Goal: Information Seeking & Learning: Learn about a topic

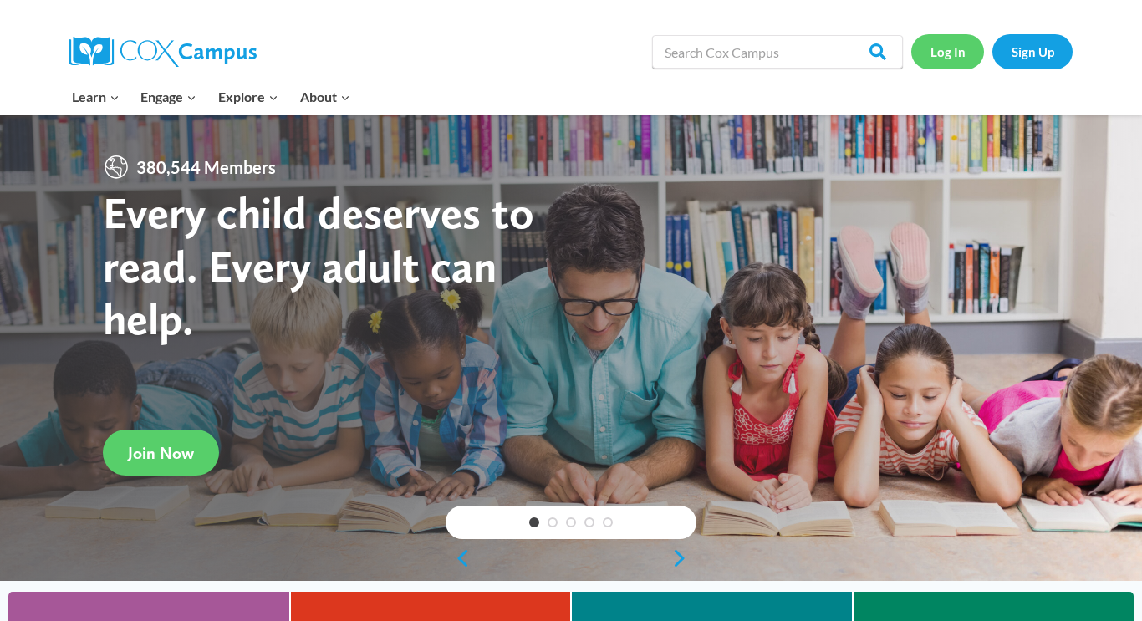
click at [966, 52] on link "Log In" at bounding box center [947, 51] width 73 height 34
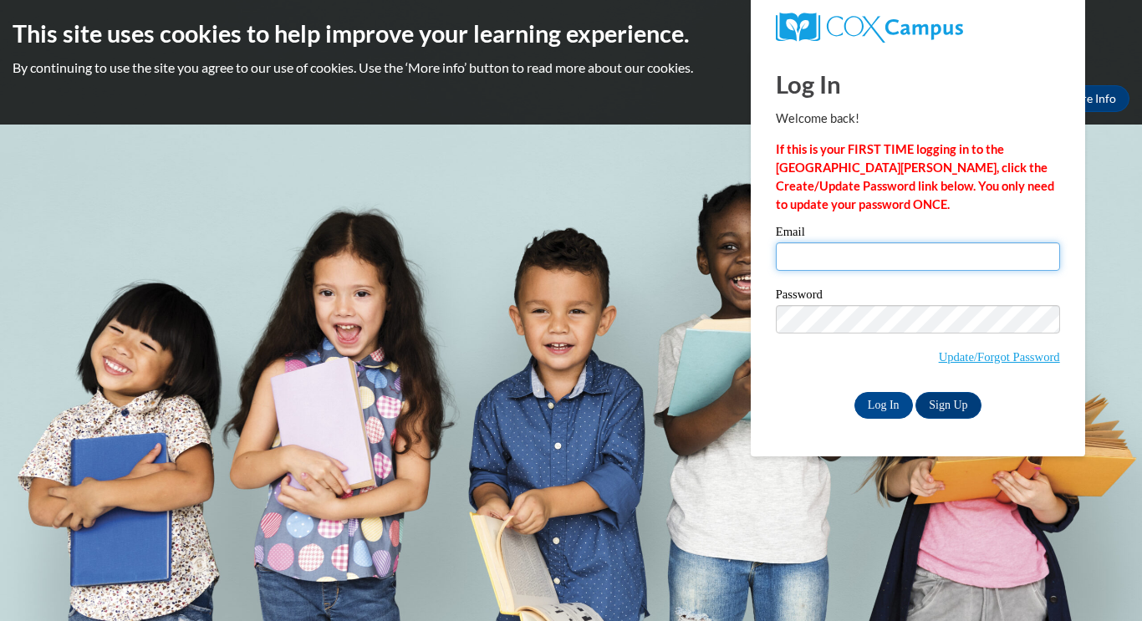
click at [825, 253] on input "Email" at bounding box center [918, 256] width 284 height 28
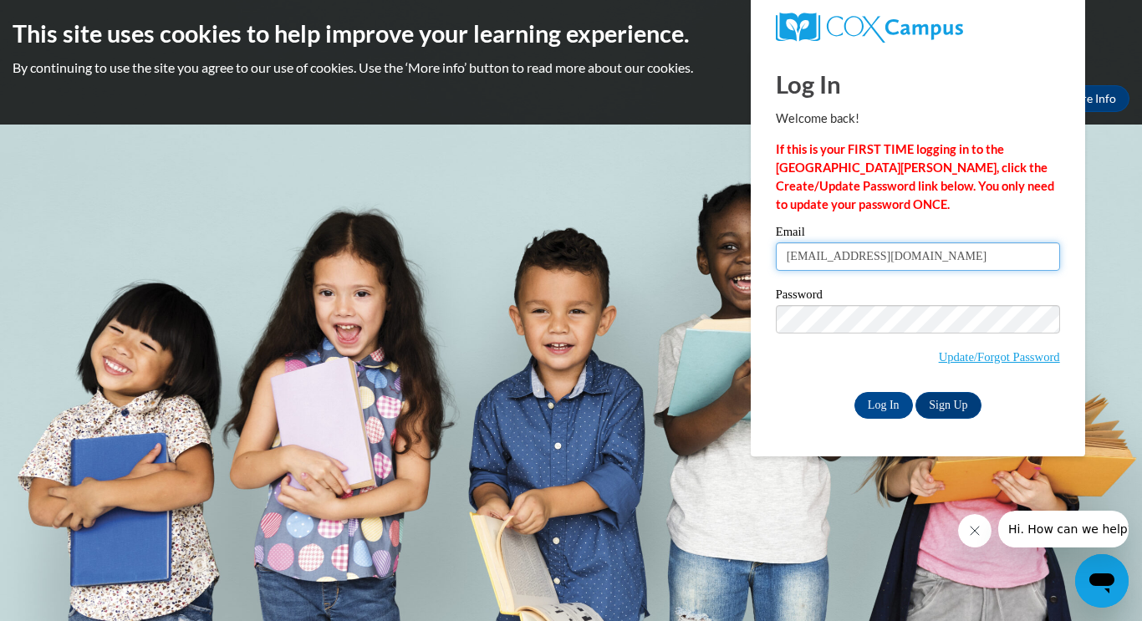
type input "andreacnetto@hotmail.com"
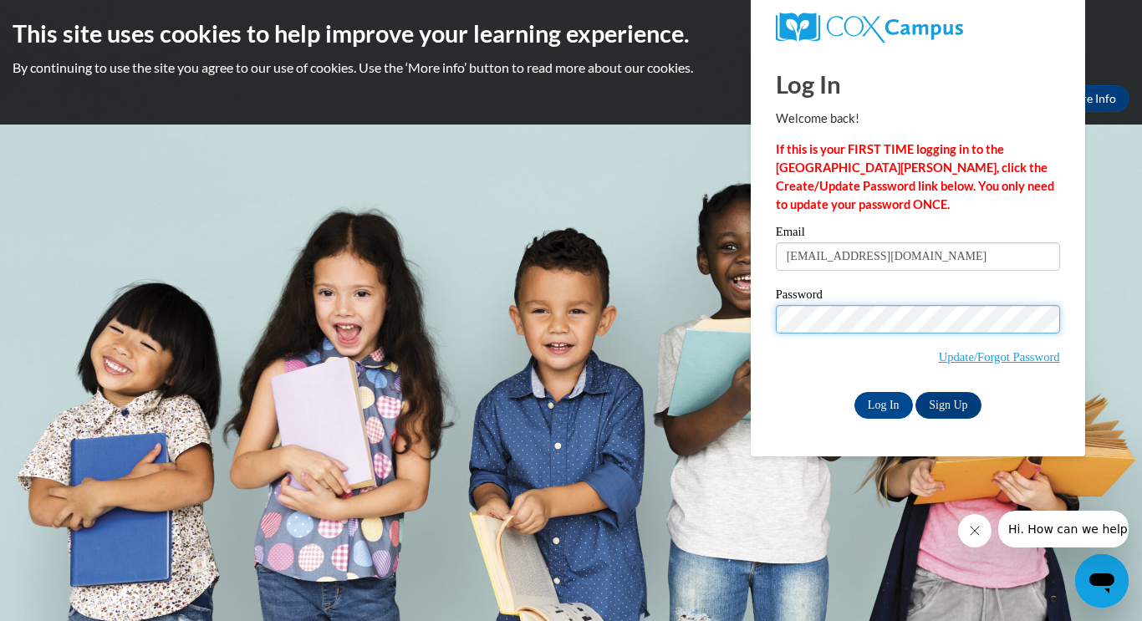
click at [854, 392] on input "Log In" at bounding box center [883, 405] width 58 height 27
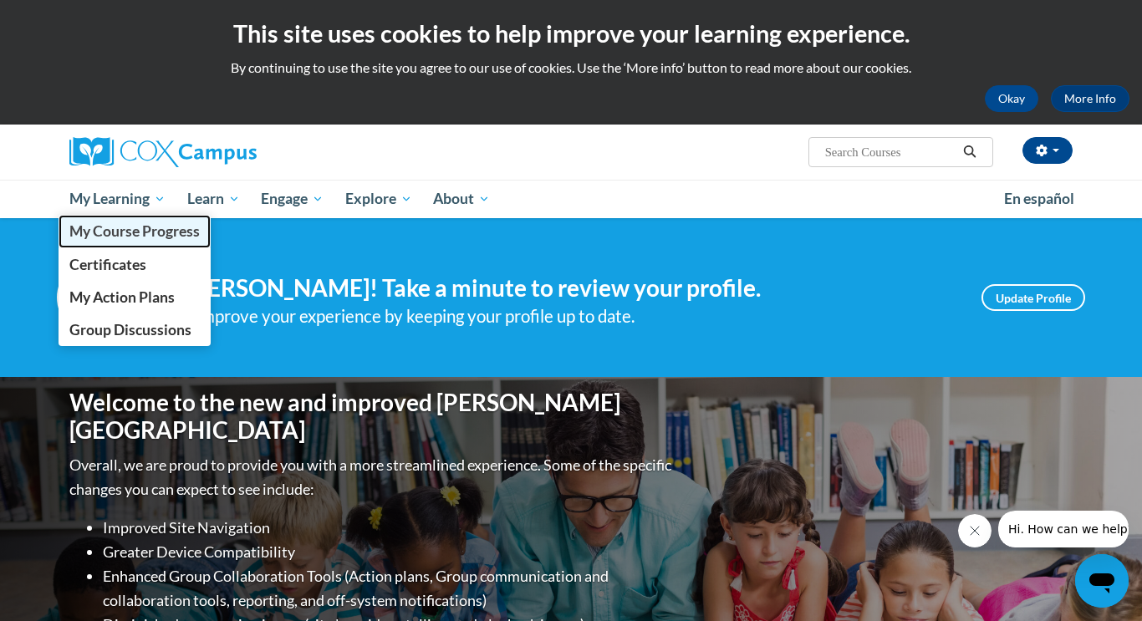
click at [152, 228] on span "My Course Progress" at bounding box center [134, 231] width 130 height 18
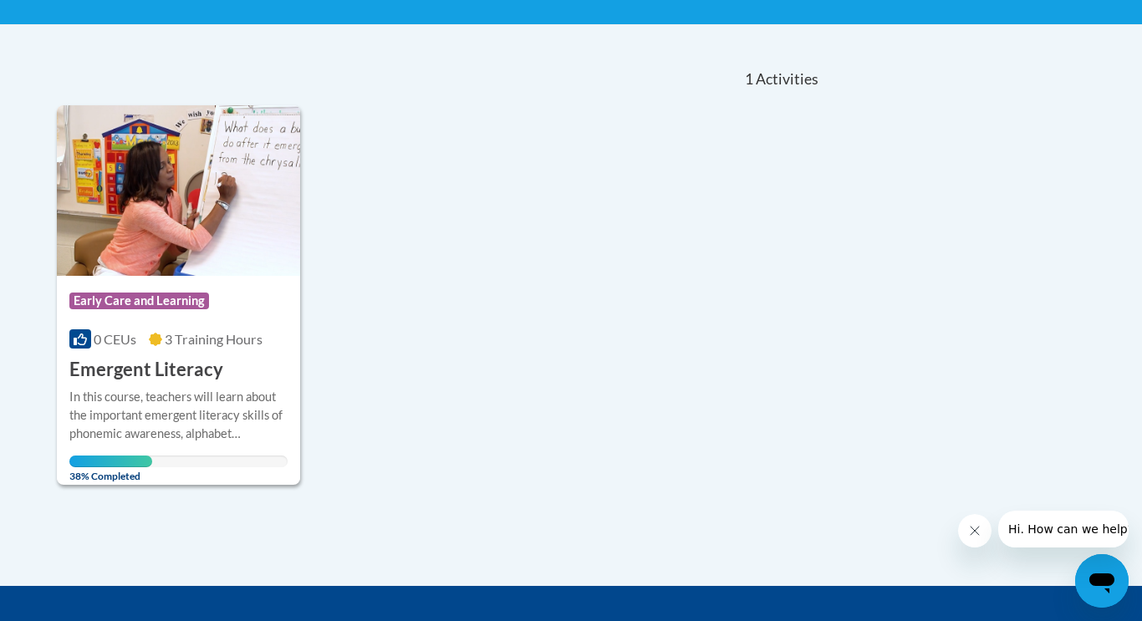
scroll to position [325, 0]
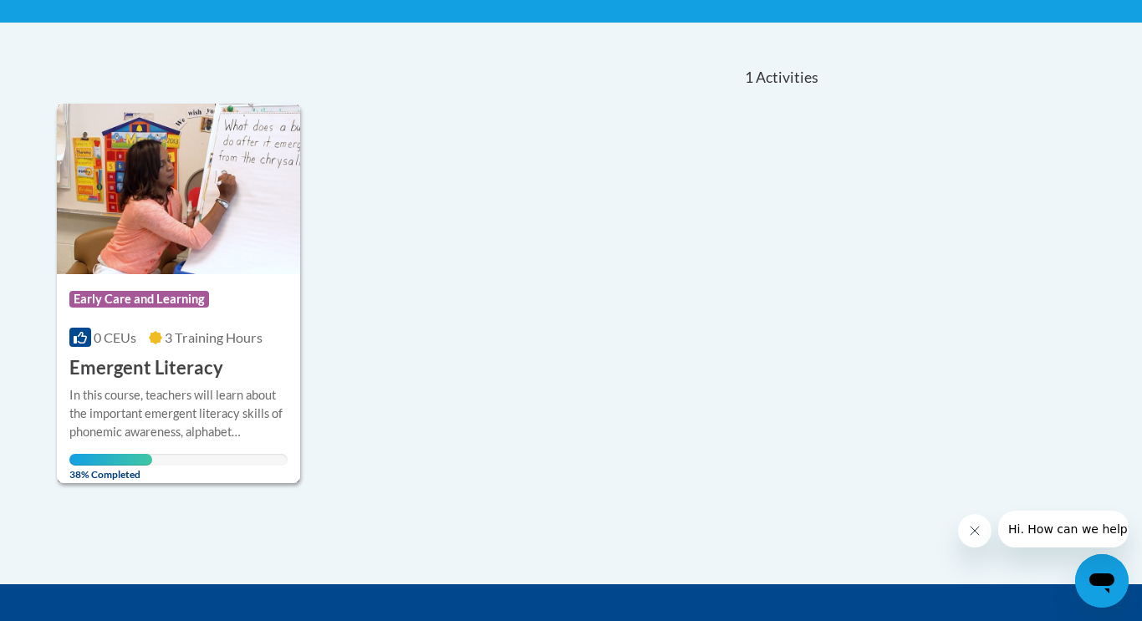
click at [143, 254] on img at bounding box center [178, 189] width 243 height 170
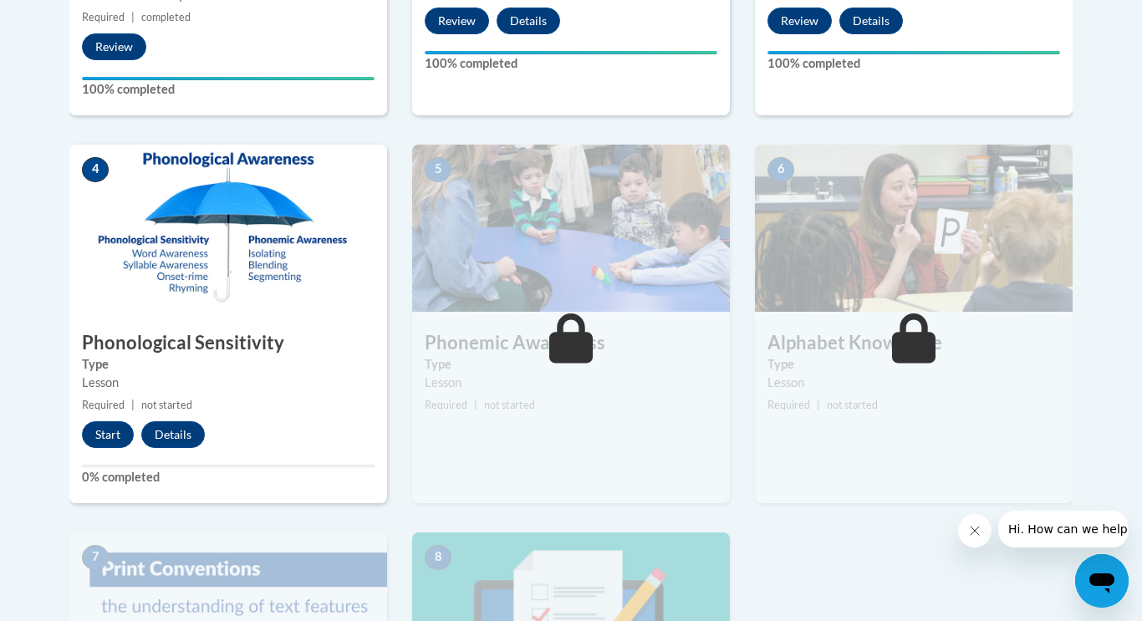
scroll to position [850, 0]
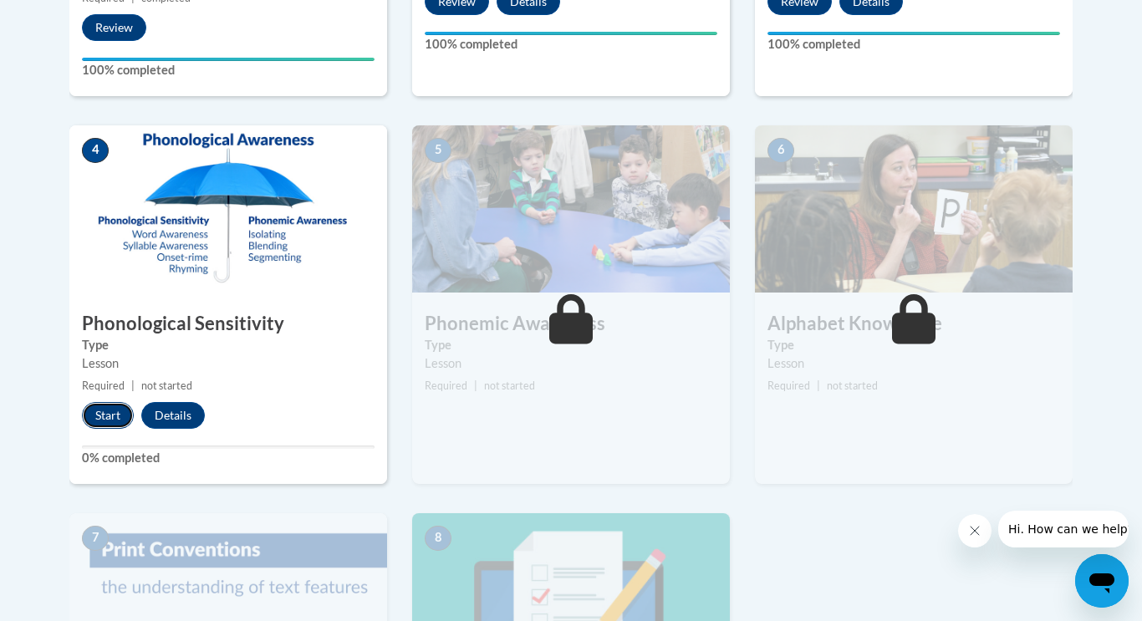
click at [94, 420] on button "Start" at bounding box center [108, 415] width 52 height 27
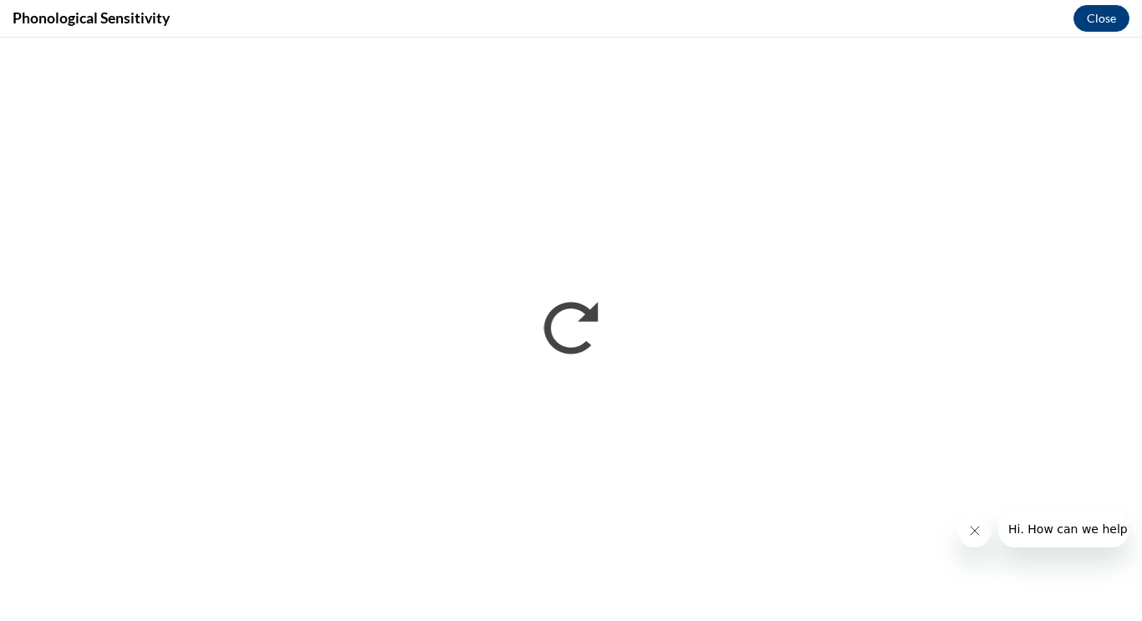
scroll to position [0, 0]
click at [976, 526] on icon "Close message from company" at bounding box center [974, 530] width 13 height 13
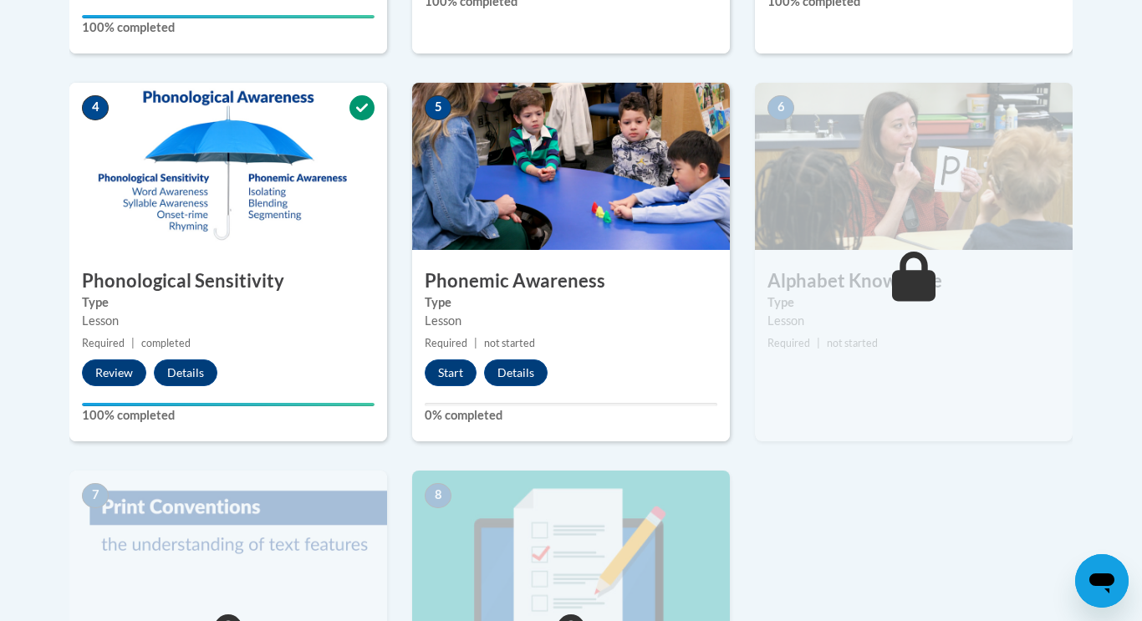
scroll to position [898, 0]
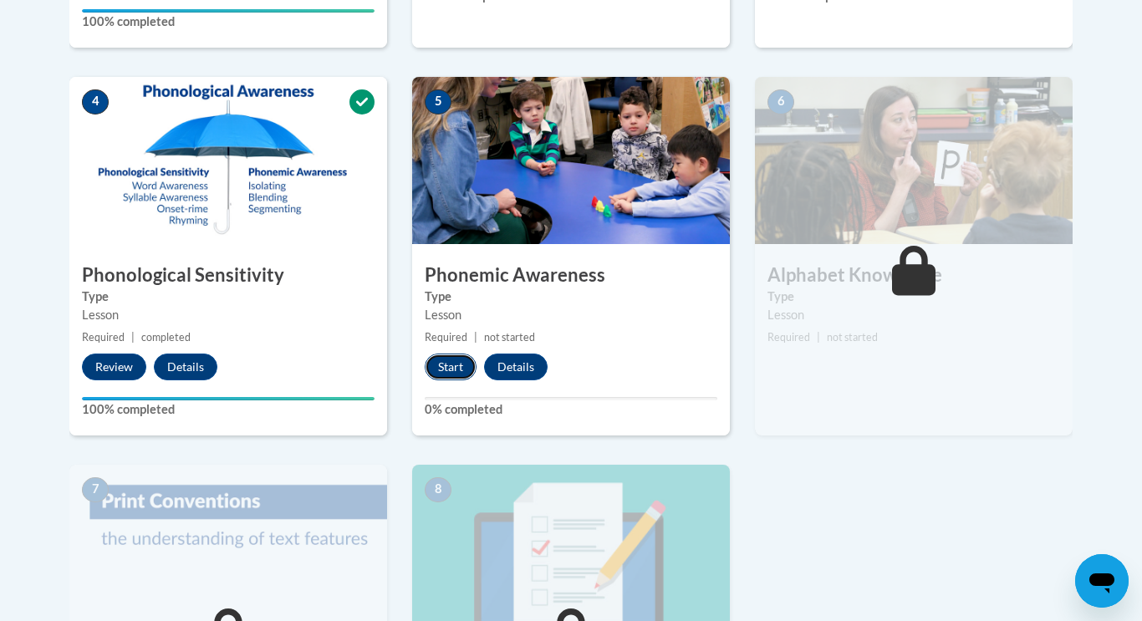
click at [465, 374] on button "Start" at bounding box center [451, 366] width 52 height 27
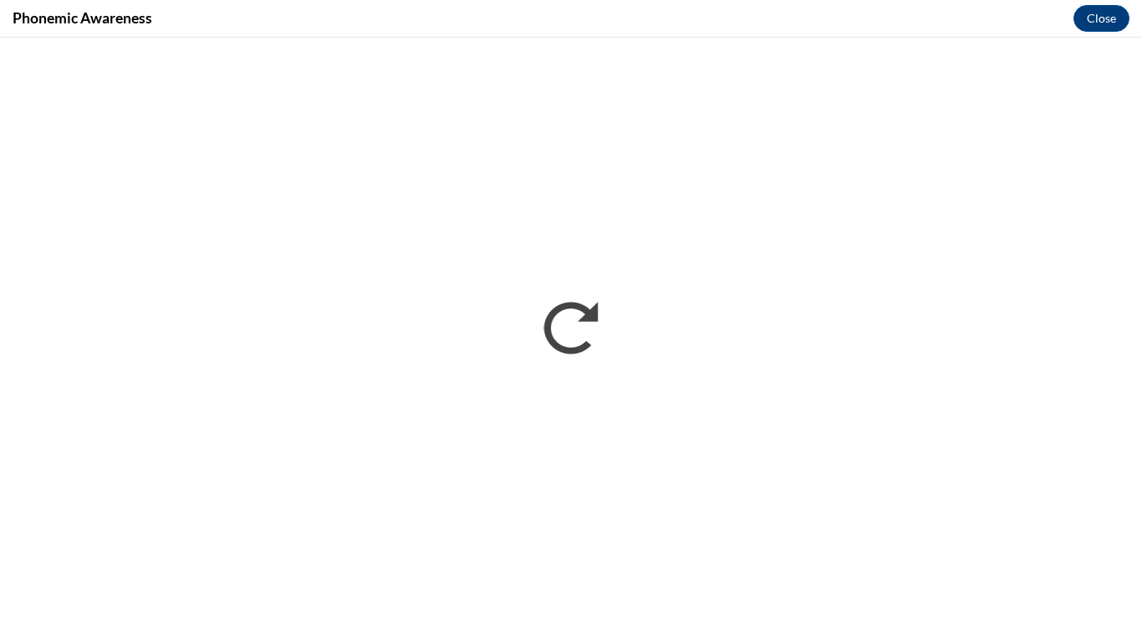
scroll to position [0, 0]
click at [1095, 23] on button "Close" at bounding box center [1101, 18] width 56 height 27
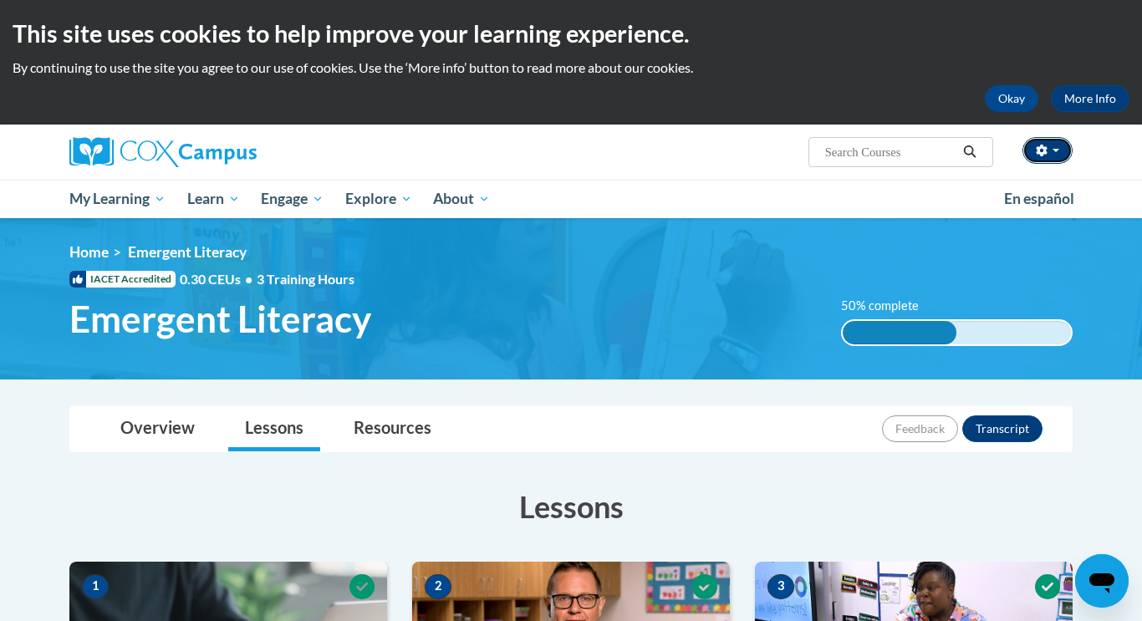
click at [1059, 150] on button "button" at bounding box center [1047, 150] width 50 height 27
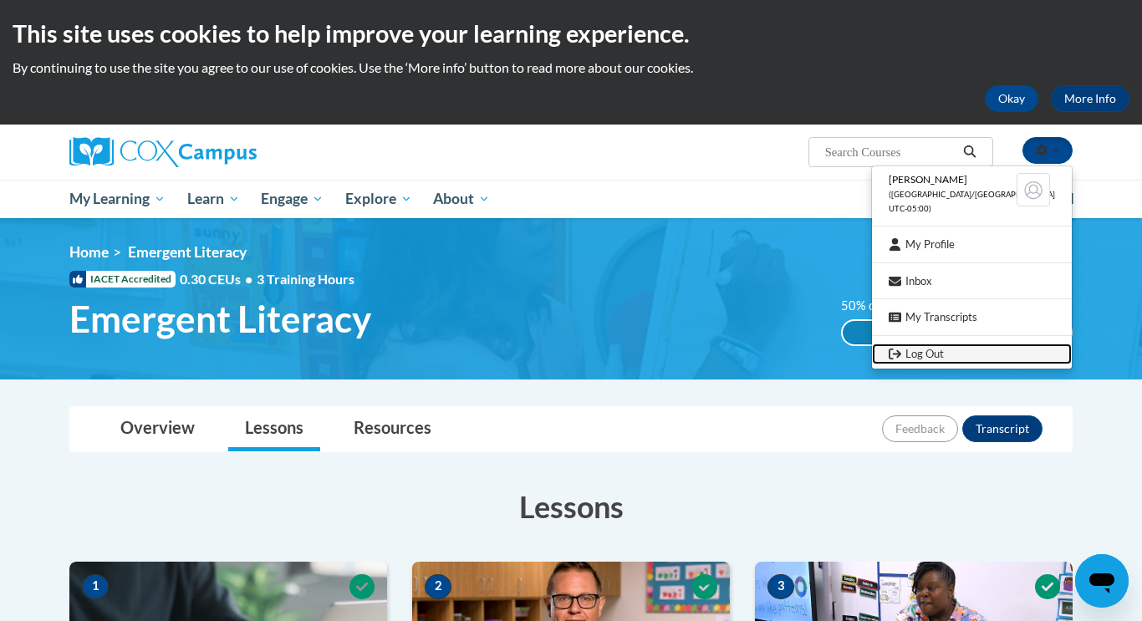
click at [936, 348] on link "Log Out" at bounding box center [972, 353] width 200 height 21
